Goal: Book appointment/travel/reservation

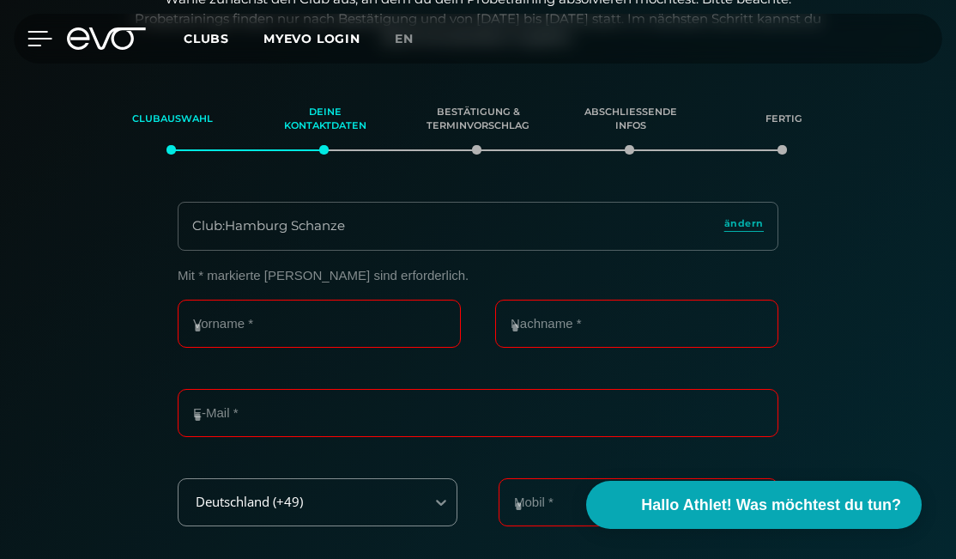
click at [44, 43] on icon at bounding box center [39, 38] width 25 height 15
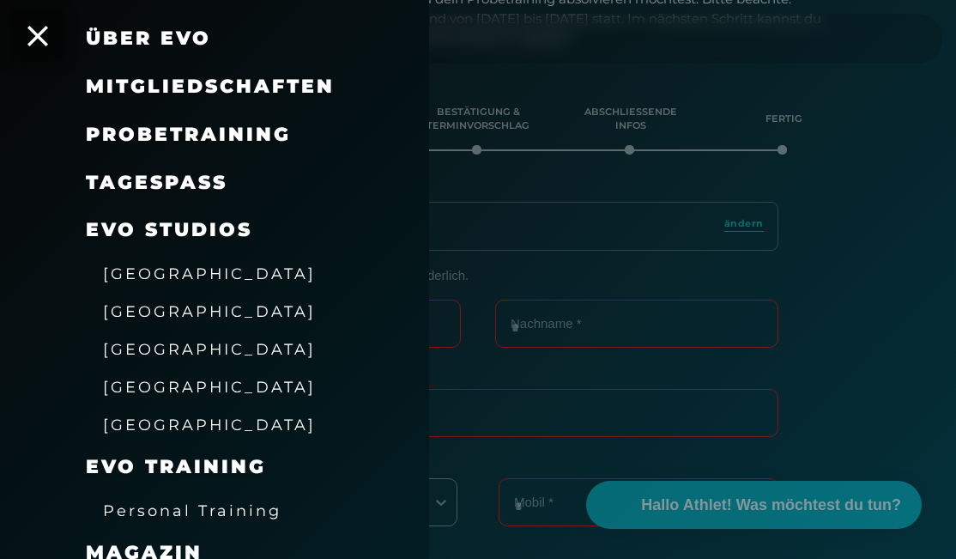
scroll to position [120, 0]
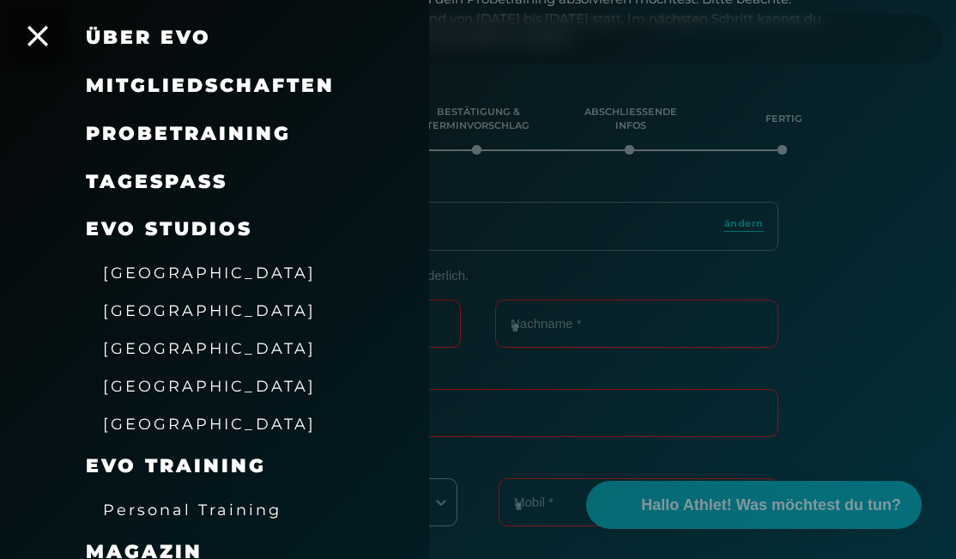
click at [152, 339] on span "[GEOGRAPHIC_DATA]" at bounding box center [209, 348] width 213 height 18
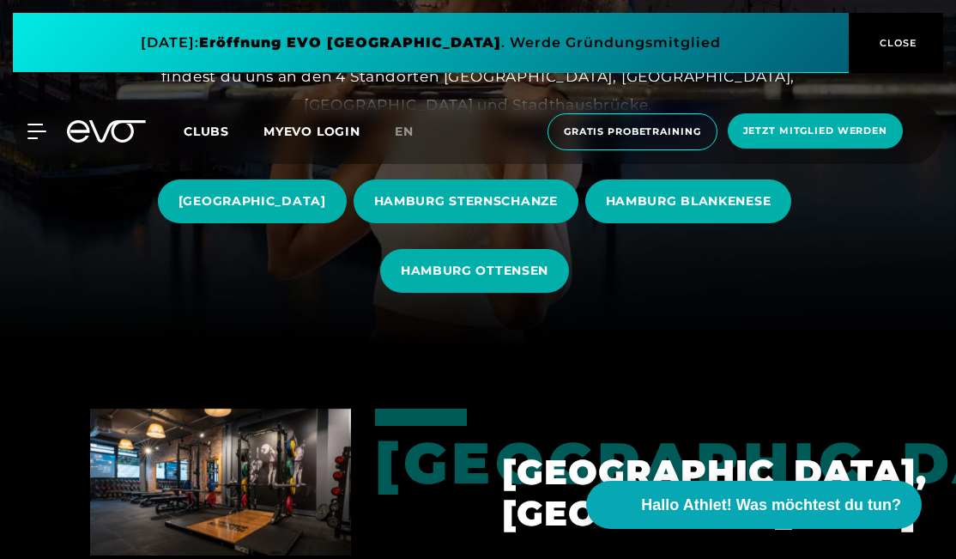
scroll to position [240, 0]
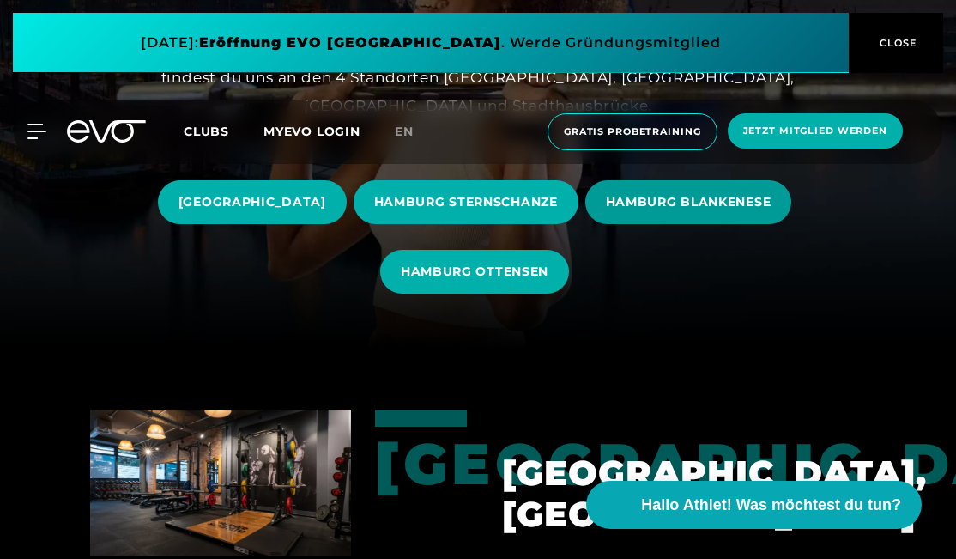
click at [663, 193] on span "HAMBURG BLANKENESE" at bounding box center [689, 202] width 166 height 18
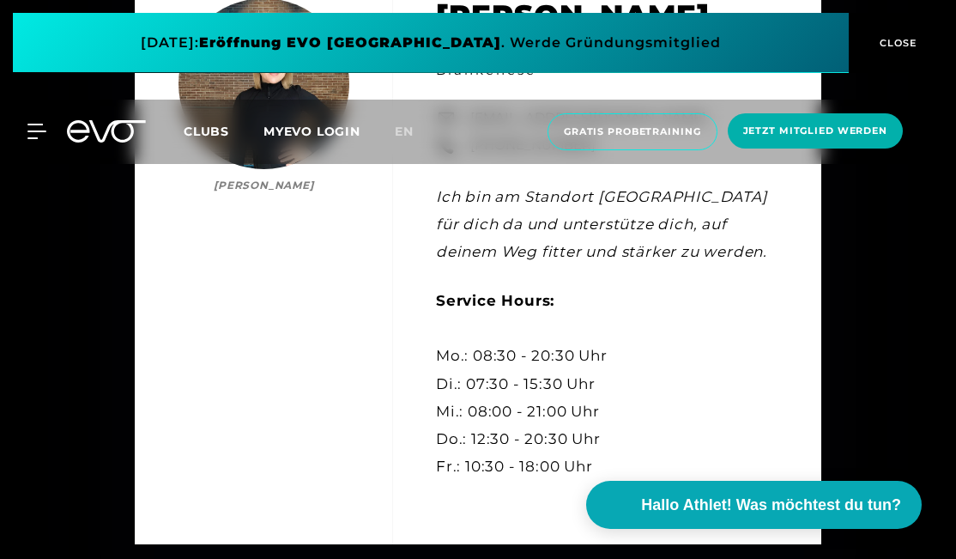
scroll to position [4558, 0]
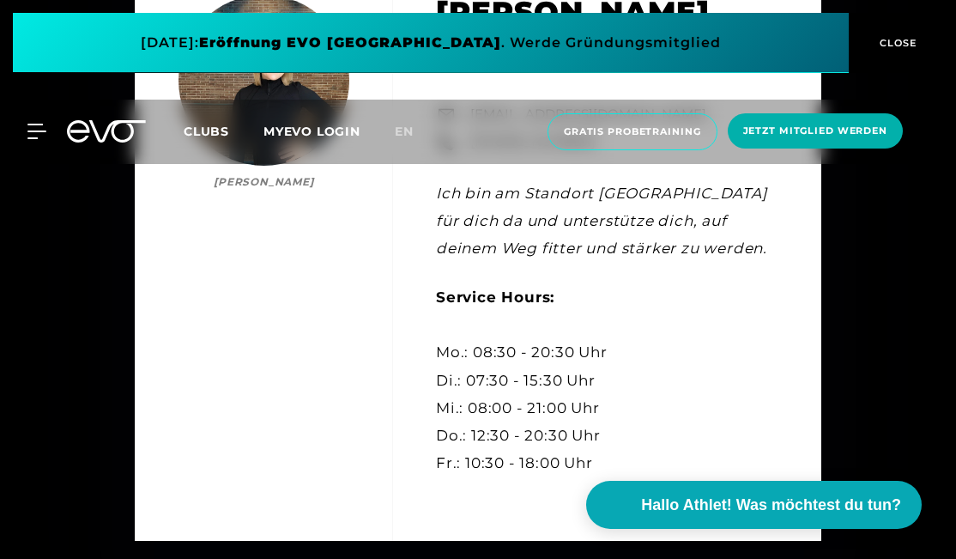
click at [117, 140] on icon at bounding box center [117, 131] width 57 height 22
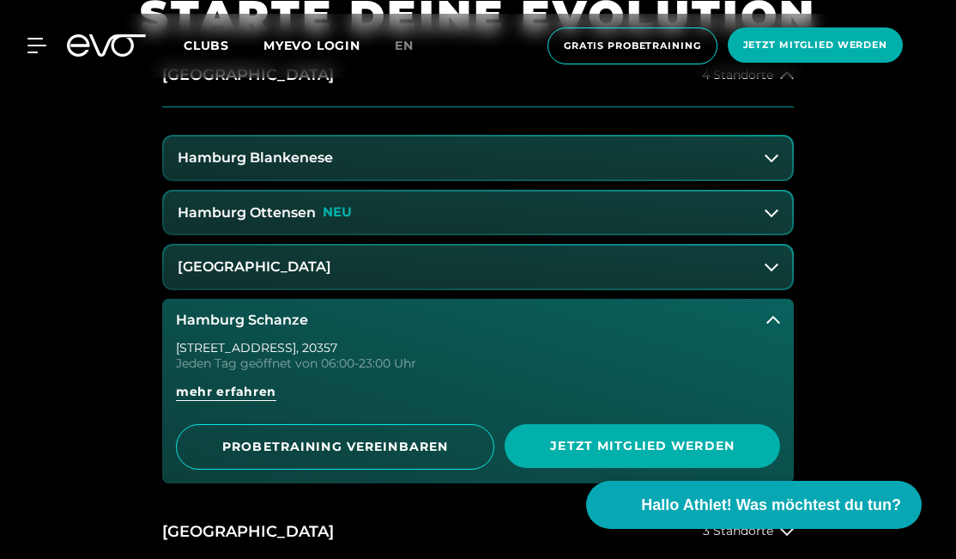
scroll to position [684, 0]
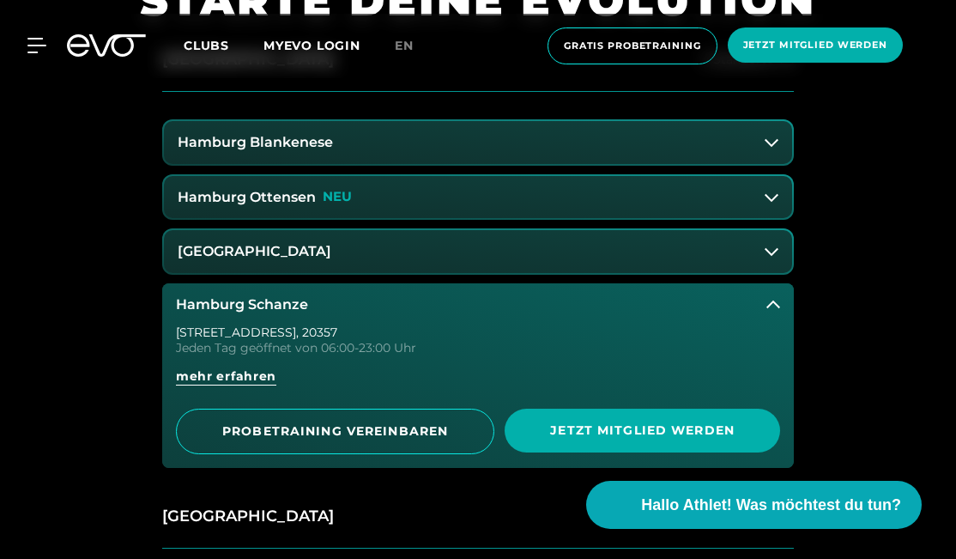
click at [227, 306] on h3 "Hamburg Schanze" at bounding box center [242, 304] width 132 height 15
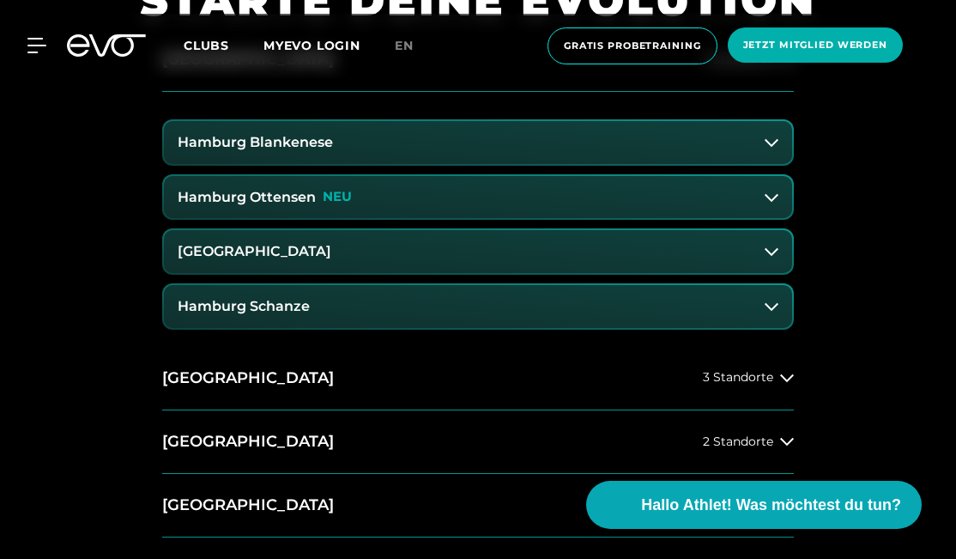
click at [283, 184] on button "Hamburg Ottensen NEU" at bounding box center [478, 197] width 628 height 43
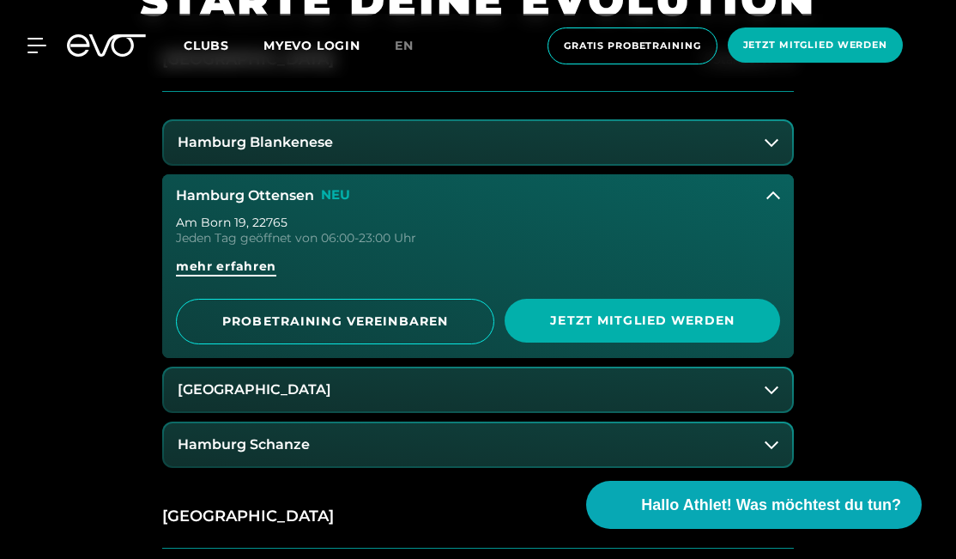
click at [270, 270] on span "mehr erfahren" at bounding box center [226, 267] width 100 height 18
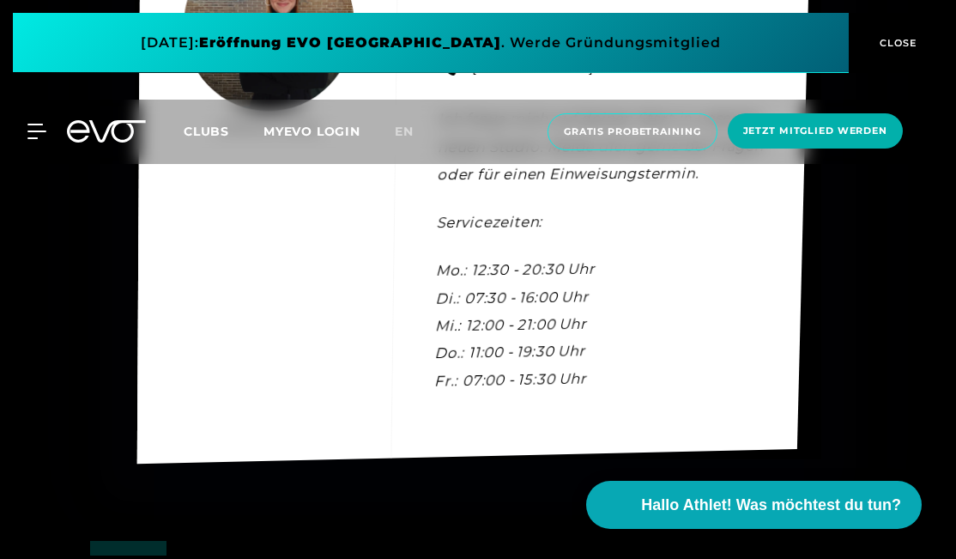
scroll to position [4797, 0]
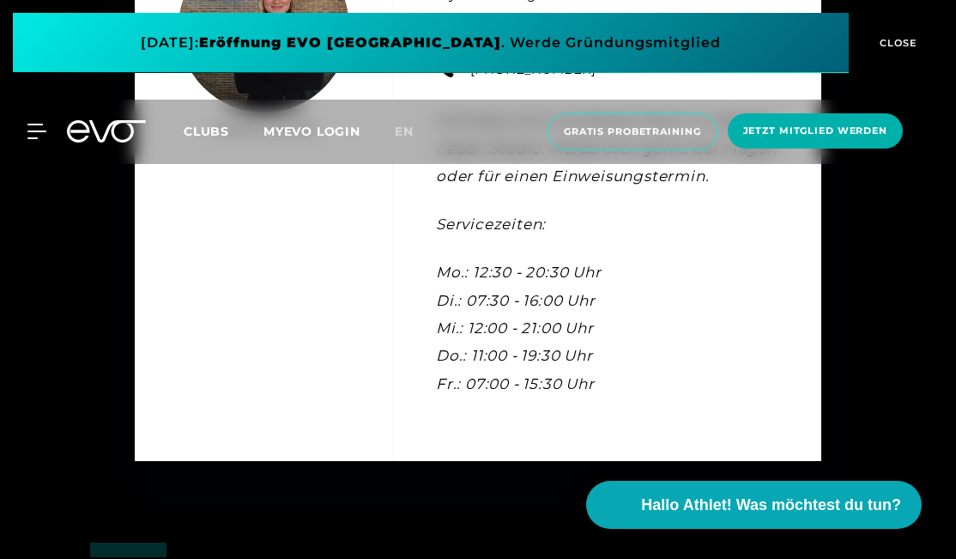
click at [90, 131] on icon at bounding box center [106, 131] width 79 height 22
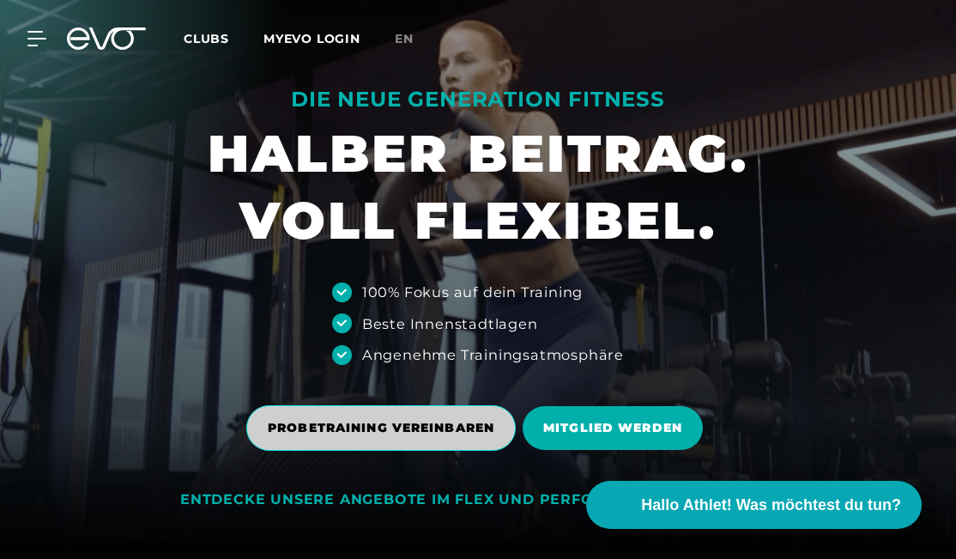
click at [373, 420] on span "PROBETRAINING VEREINBAREN" at bounding box center [381, 428] width 227 height 18
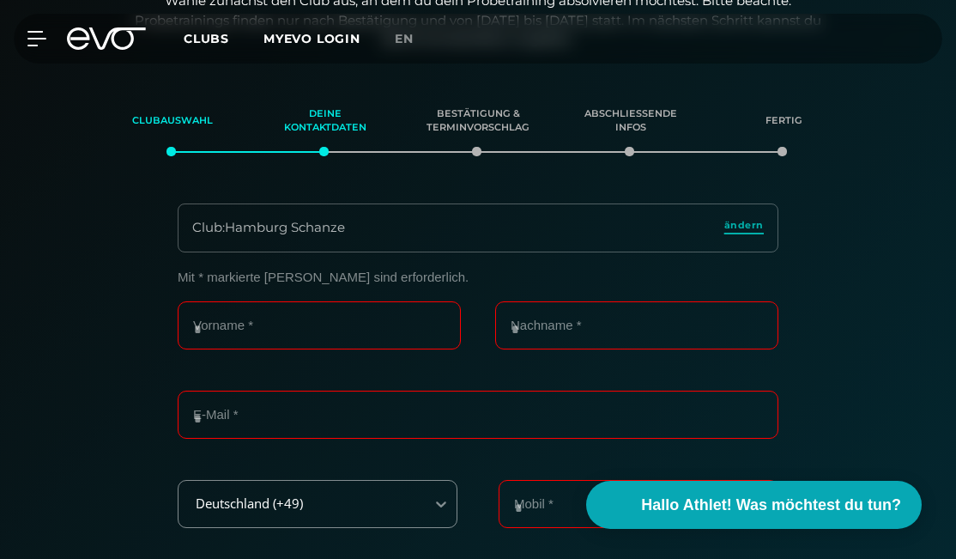
scroll to position [218, 0]
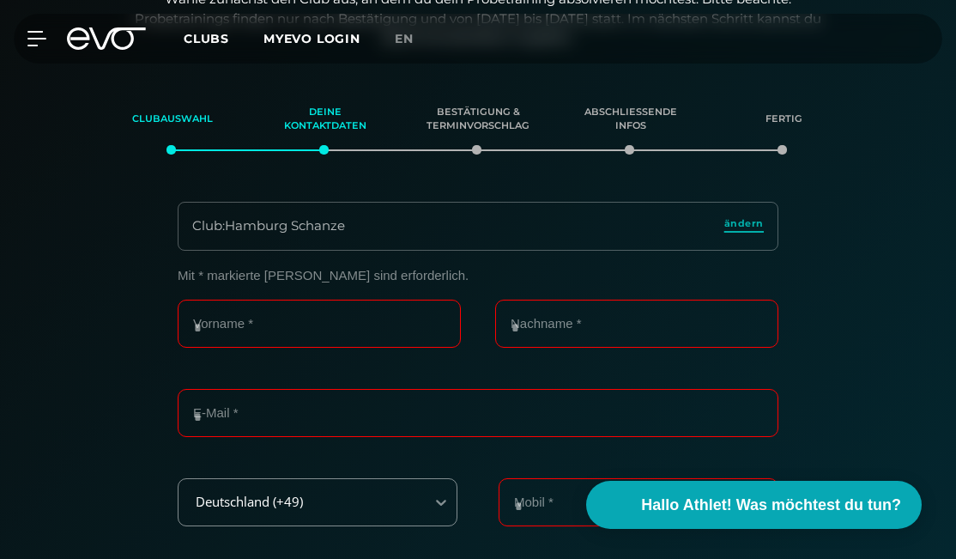
click at [747, 227] on span "ändern" at bounding box center [744, 223] width 39 height 15
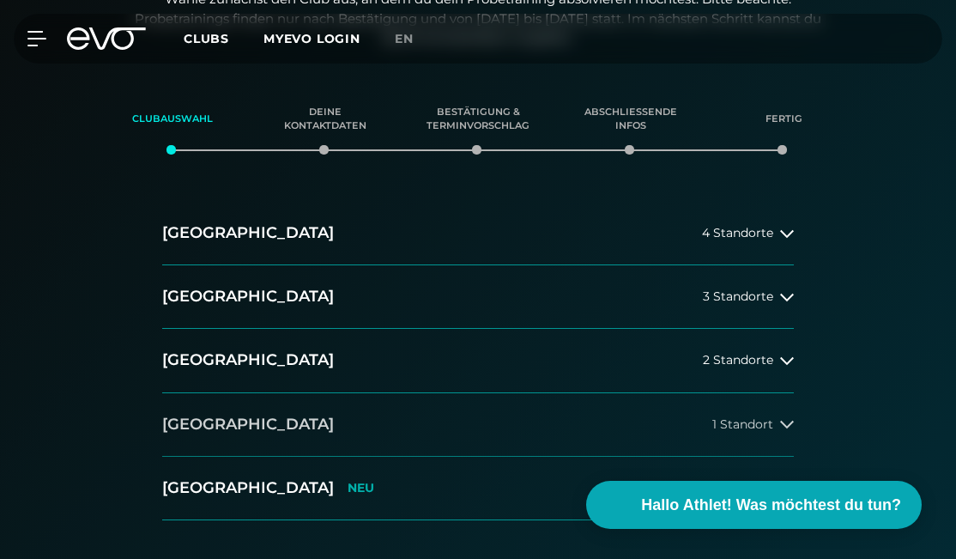
click at [355, 407] on button "[GEOGRAPHIC_DATA] 1 Standort" at bounding box center [478, 425] width 632 height 64
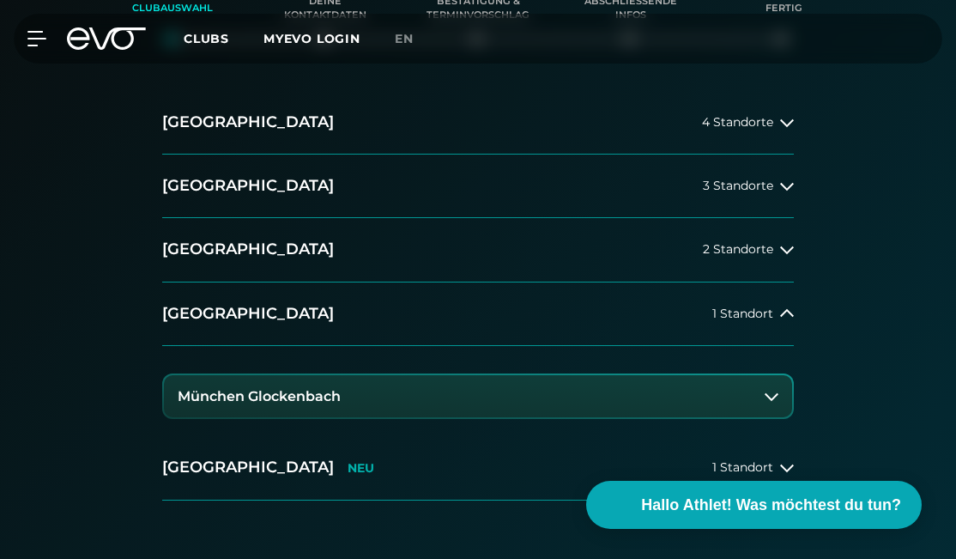
click at [382, 376] on button "München Glockenbach" at bounding box center [478, 396] width 628 height 43
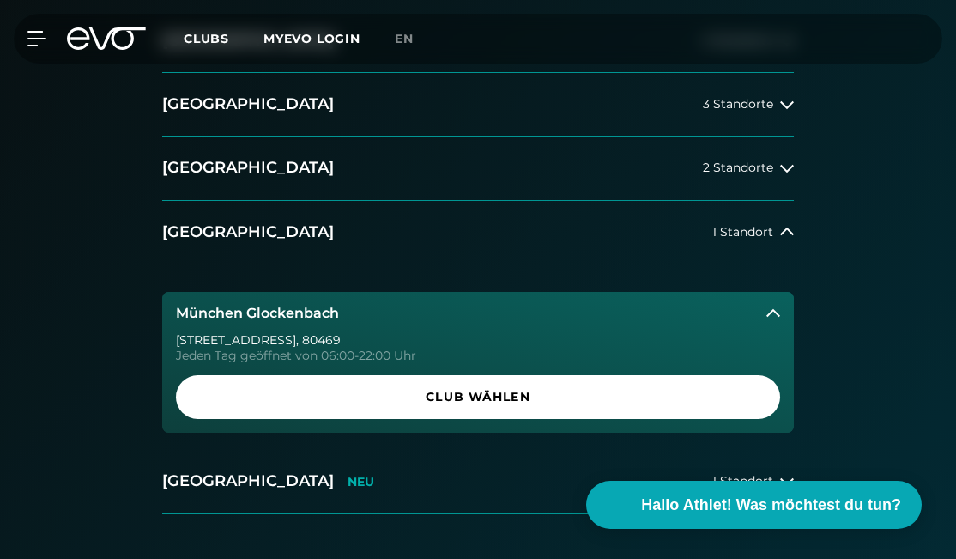
click at [382, 376] on span "Club wählen" at bounding box center [478, 397] width 604 height 44
